Goal: Task Accomplishment & Management: Manage account settings

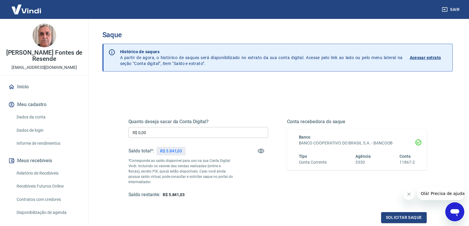
click at [201, 132] on input "R$ 0,00" at bounding box center [198, 132] width 140 height 11
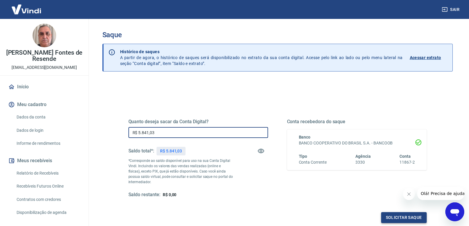
type input "R$ 5.841,03"
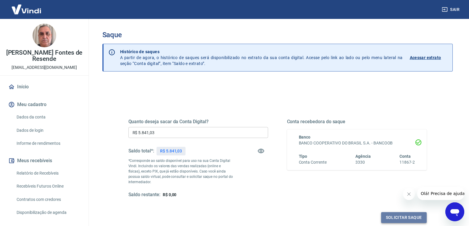
click at [408, 217] on button "Solicitar saque" at bounding box center [404, 217] width 46 height 11
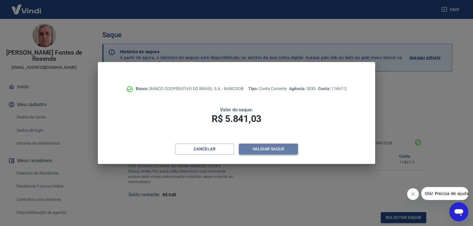
click at [278, 149] on button "Validar saque" at bounding box center [268, 149] width 59 height 11
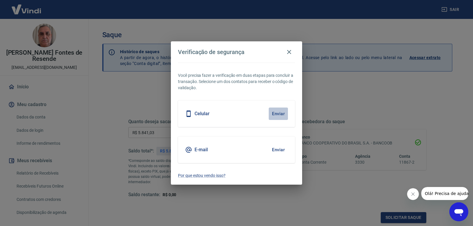
click at [281, 115] on button "Enviar" at bounding box center [278, 114] width 19 height 12
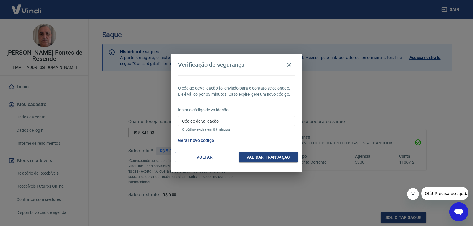
click at [283, 120] on input "Código de validação" at bounding box center [236, 121] width 117 height 11
type input "634927"
click at [268, 156] on button "Validar transação" at bounding box center [268, 157] width 59 height 11
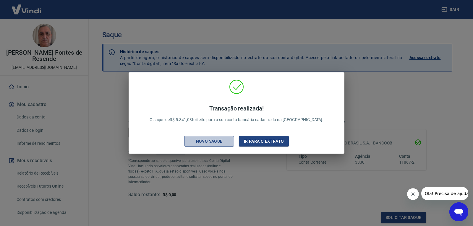
click at [212, 138] on div "Novo saque" at bounding box center [209, 141] width 41 height 7
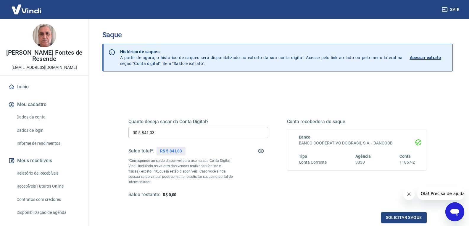
click at [457, 9] on button "Sair" at bounding box center [451, 9] width 21 height 11
